Goal: Transaction & Acquisition: Purchase product/service

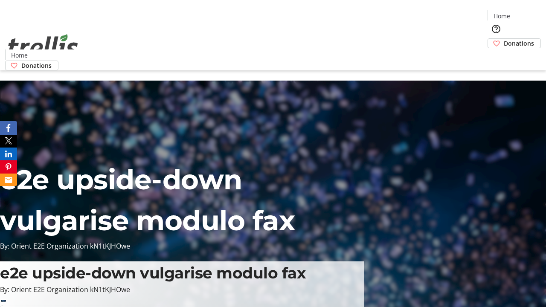
click at [504, 39] on span "Donations" at bounding box center [519, 43] width 30 height 9
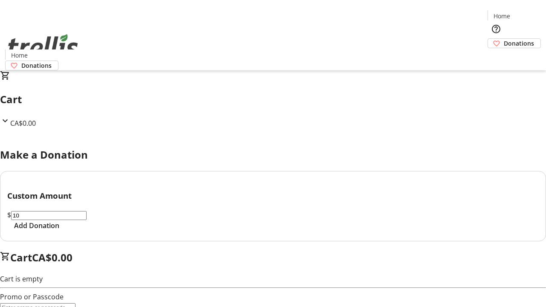
click at [59, 231] on span "Add Donation" at bounding box center [36, 226] width 45 height 10
select select "CA"
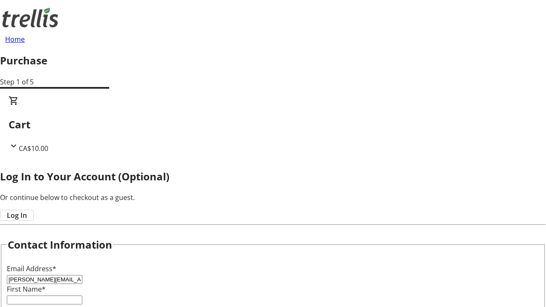
type input "[PERSON_NAME][EMAIL_ADDRESS][DOMAIN_NAME]"
type input "[PERSON_NAME]"
type input "[STREET_ADDRESS][PERSON_NAME]"
type input "Kelowna"
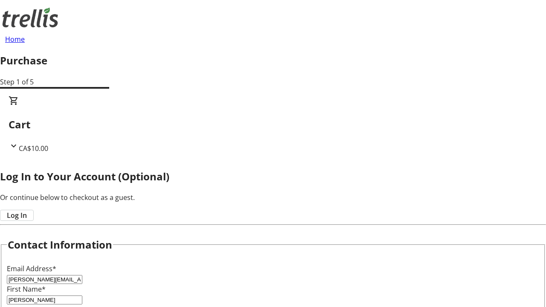
select select "BC"
type input "Kelowna"
type input "V1Y 0C2"
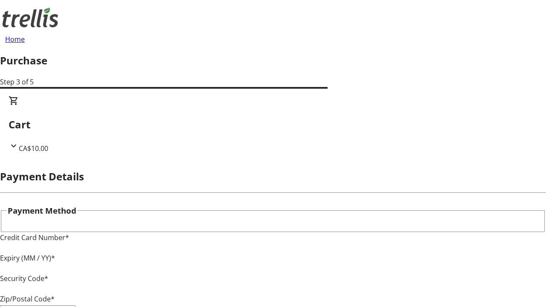
type input "V1Y 0C2"
